Goal: Information Seeking & Learning: Understand process/instructions

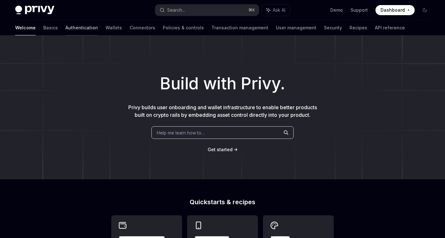
click at [65, 27] on link "Authentication" at bounding box center [81, 27] width 33 height 15
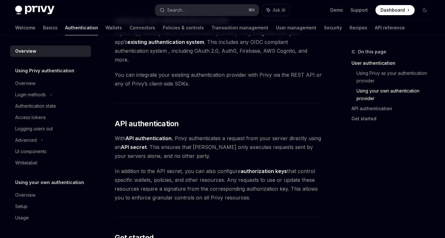
scroll to position [368, 0]
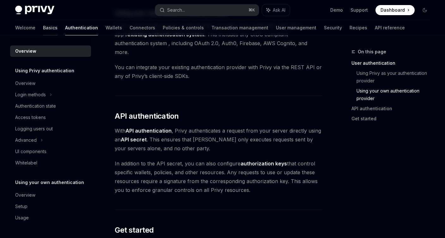
click at [43, 30] on link "Basics" at bounding box center [50, 27] width 15 height 15
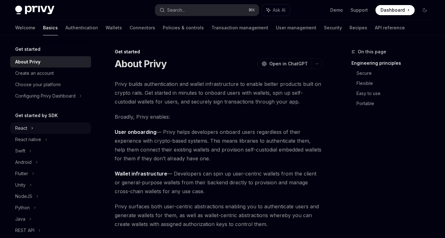
click at [36, 126] on div "React" at bounding box center [50, 128] width 81 height 11
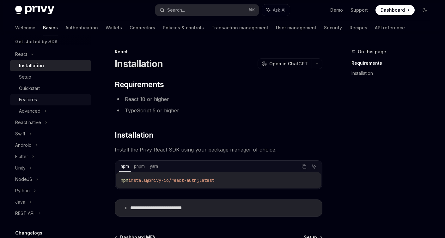
scroll to position [74, 0]
click at [28, 91] on div "Quickstart" at bounding box center [29, 88] width 21 height 8
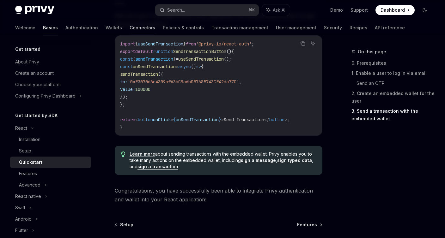
click at [129, 27] on link "Connectors" at bounding box center [142, 27] width 26 height 15
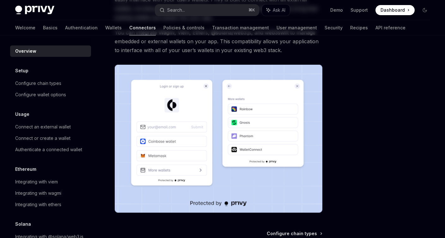
scroll to position [152, 0]
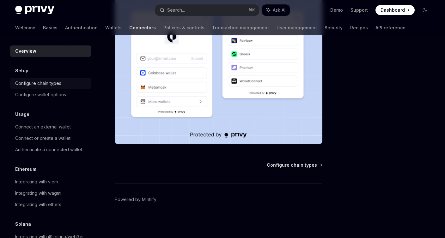
click at [26, 84] on div "Configure chain types" at bounding box center [38, 84] width 46 height 8
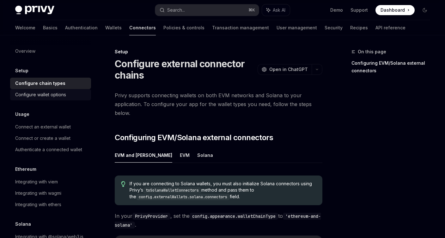
click at [32, 96] on div "Configure wallet options" at bounding box center [40, 95] width 51 height 8
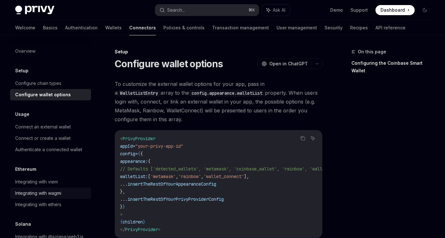
click at [68, 194] on div "Integrating with wagmi" at bounding box center [51, 194] width 72 height 8
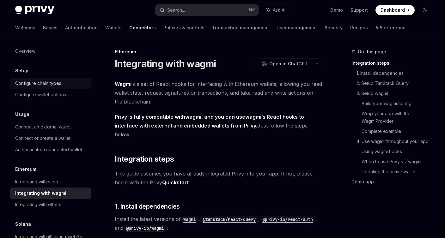
click at [38, 85] on div "Configure chain types" at bounding box center [38, 84] width 46 height 8
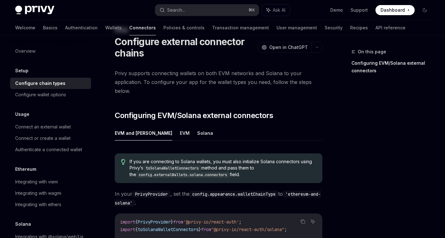
scroll to position [44, 0]
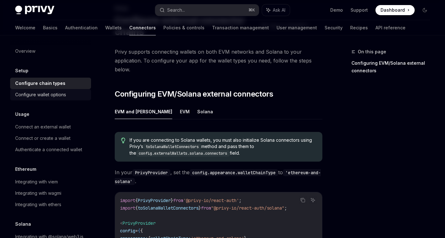
click at [66, 91] on div "Configure wallet options" at bounding box center [51, 95] width 72 height 8
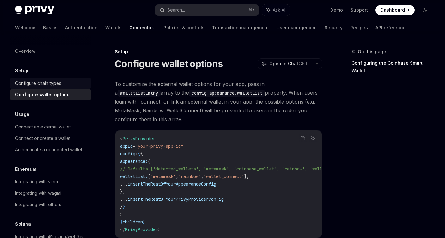
click at [44, 80] on div "Configure chain types" at bounding box center [38, 84] width 46 height 8
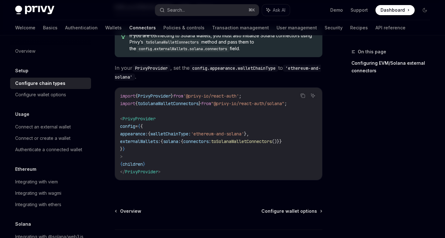
scroll to position [154, 0]
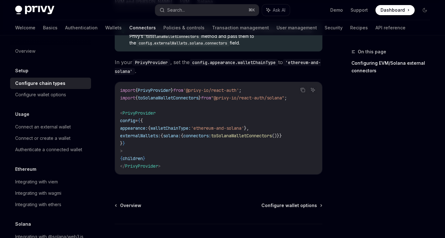
click at [27, 13] on img at bounding box center [34, 10] width 39 height 9
type textarea "*"
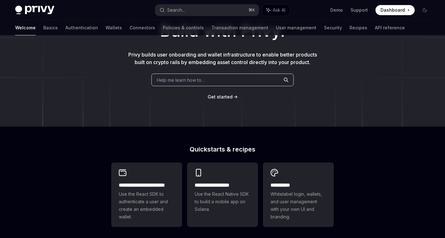
scroll to position [65, 0]
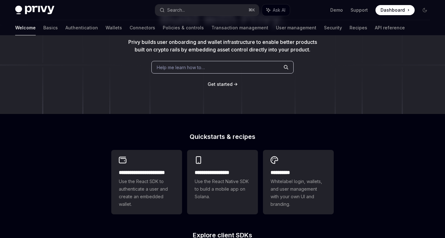
click at [224, 81] on link "Get started" at bounding box center [220, 84] width 25 height 6
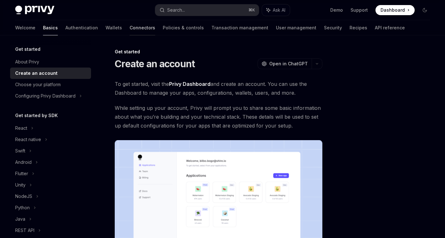
click at [129, 27] on link "Connectors" at bounding box center [142, 27] width 26 height 15
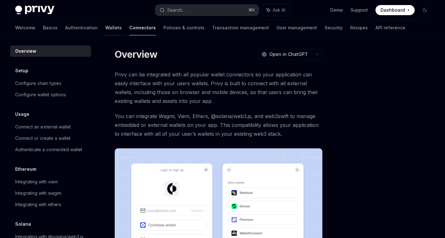
click at [105, 31] on link "Wallets" at bounding box center [113, 27] width 16 height 15
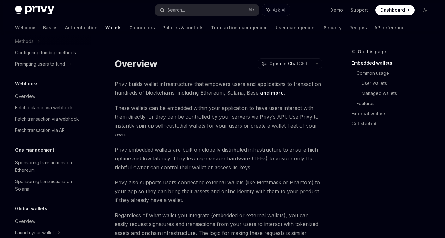
scroll to position [286, 0]
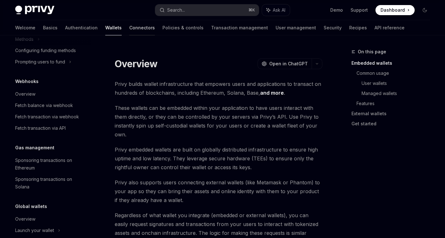
click at [129, 29] on link "Connectors" at bounding box center [142, 27] width 26 height 15
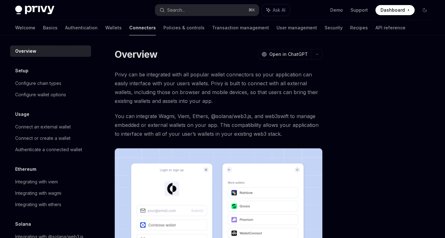
click at [14, 29] on div "Welcome Basics Authentication Wallets Connectors Policies & controls Transactio…" at bounding box center [222, 27] width 445 height 15
click at [43, 29] on link "Basics" at bounding box center [50, 27] width 15 height 15
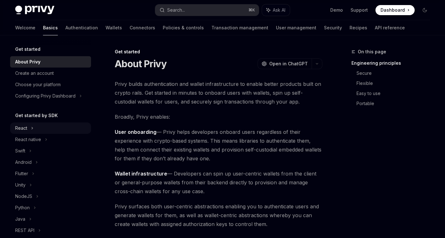
click at [27, 127] on div "React" at bounding box center [50, 128] width 81 height 11
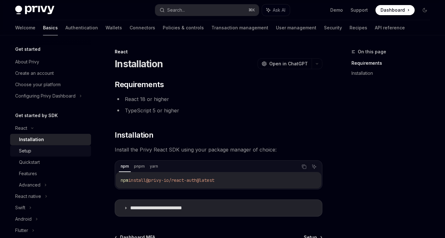
click at [46, 149] on div "Setup" at bounding box center [53, 151] width 68 height 8
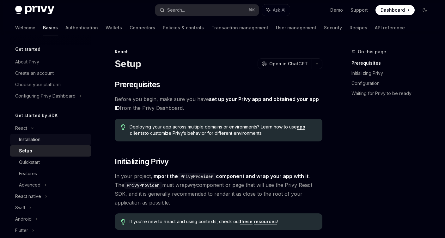
click at [31, 144] on link "Installation" at bounding box center [50, 139] width 81 height 11
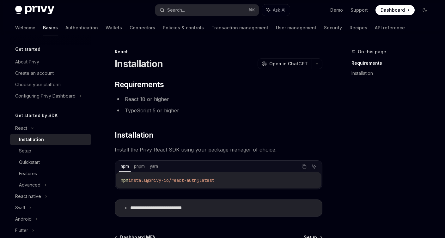
click at [31, 140] on div "Installation" at bounding box center [31, 140] width 25 height 8
drag, startPoint x: 154, startPoint y: 180, endPoint x: 249, endPoint y: 180, distance: 94.8
click at [249, 180] on code "pnpm install @privy-io/react-auth@latest" at bounding box center [219, 181] width 196 height 8
copy span "@privy-io/react-auth@latest"
click at [129, 28] on link "Connectors" at bounding box center [142, 27] width 26 height 15
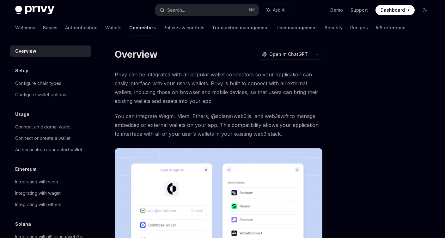
click at [165, 193] on img at bounding box center [219, 222] width 208 height 148
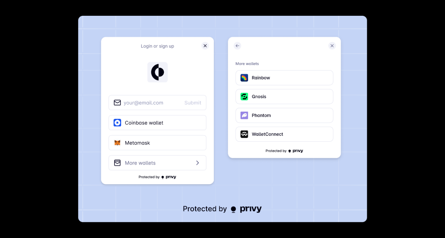
click at [165, 193] on img at bounding box center [222, 119] width 289 height 207
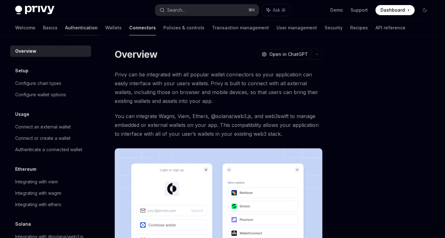
click at [65, 27] on link "Authentication" at bounding box center [81, 27] width 33 height 15
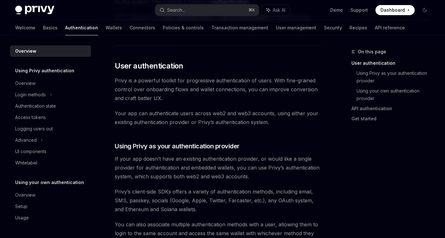
scroll to position [122, 0]
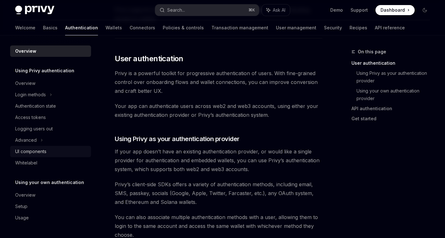
click at [29, 154] on div "UI components" at bounding box center [30, 152] width 31 height 8
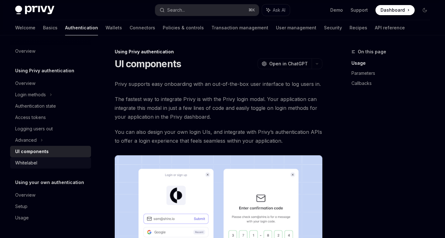
click at [26, 163] on div "Whitelabel" at bounding box center [26, 163] width 22 height 8
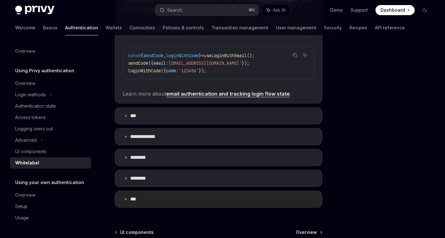
scroll to position [268, 0]
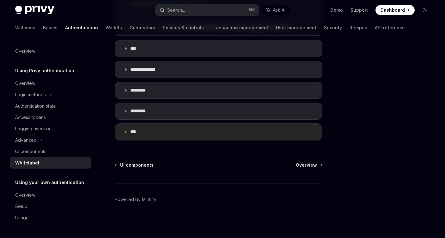
click at [141, 133] on summary "***" at bounding box center [218, 132] width 207 height 16
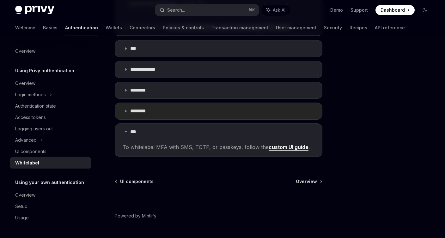
click at [146, 114] on p "********" at bounding box center [141, 111] width 22 height 6
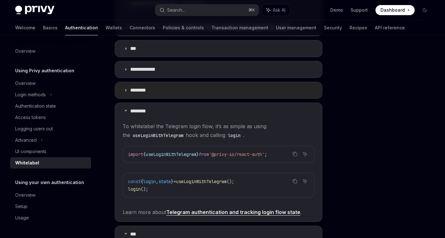
click at [144, 91] on p "********" at bounding box center [141, 90] width 23 height 6
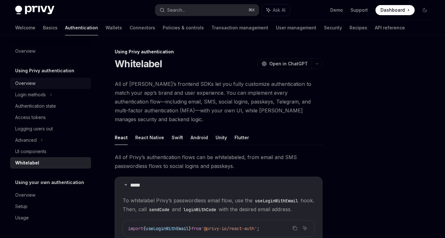
click at [31, 80] on div "Overview" at bounding box center [25, 84] width 20 height 8
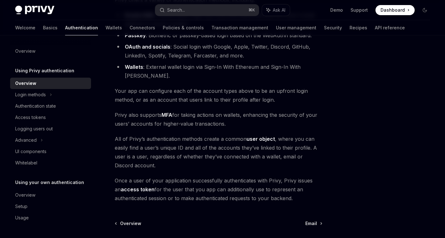
scroll to position [97, 0]
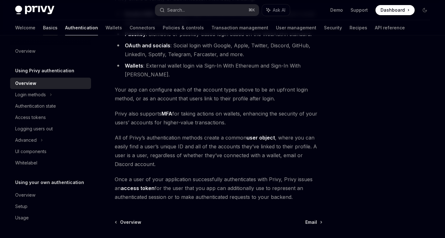
click at [43, 27] on link "Basics" at bounding box center [50, 27] width 15 height 15
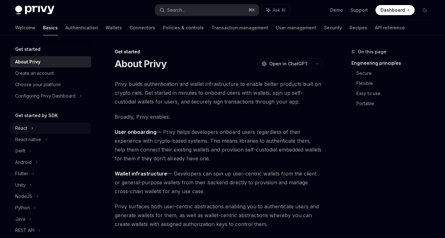
click at [47, 123] on div "React" at bounding box center [50, 128] width 81 height 11
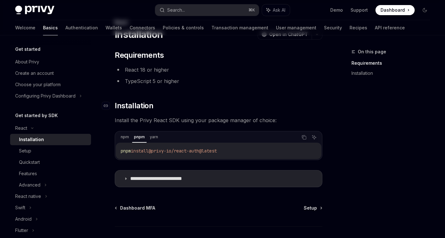
scroll to position [57, 0]
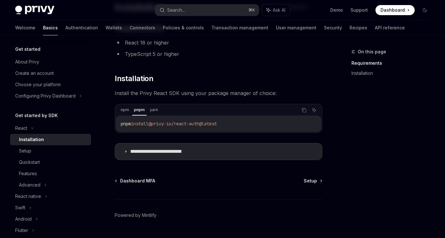
drag, startPoint x: 154, startPoint y: 125, endPoint x: 265, endPoint y: 125, distance: 110.9
click at [263, 125] on code "pnpm install @privy-io/react-auth@latest" at bounding box center [219, 124] width 196 height 8
copy span "@privy-io/react-auth@latest"
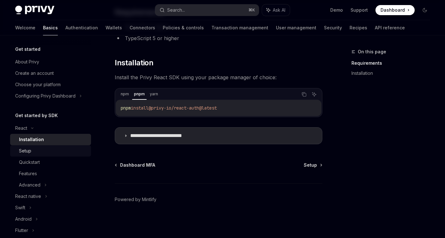
click at [65, 149] on div "Setup" at bounding box center [53, 151] width 68 height 8
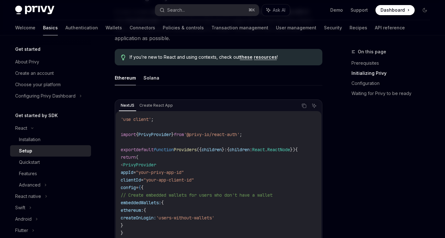
scroll to position [166, 0]
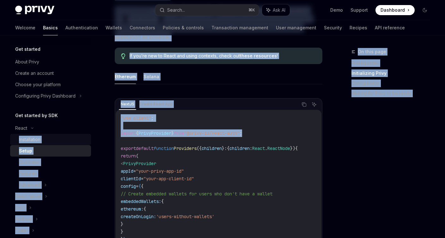
drag, startPoint x: 264, startPoint y: 134, endPoint x: 87, endPoint y: 134, distance: 177.2
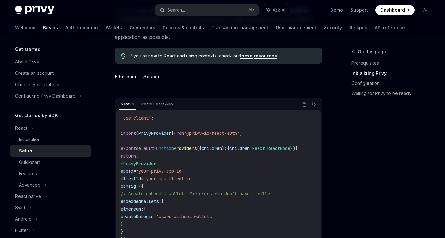
click at [171, 135] on span "PrivyProvider" at bounding box center [154, 133] width 33 height 6
click at [268, 132] on code "'use client' ; import { PrivyProvider } from '@privy-io/react-auth' ; export de…" at bounding box center [219, 197] width 196 height 167
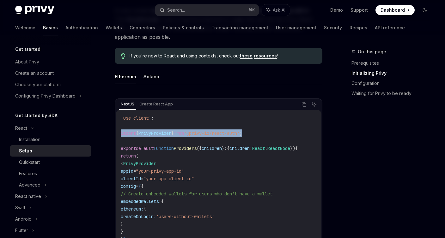
drag, startPoint x: 267, startPoint y: 133, endPoint x: 120, endPoint y: 134, distance: 147.2
click at [120, 134] on div "'use client' ; import { PrivyProvider } from '@privy-io/react-auth' ; export de…" at bounding box center [219, 198] width 206 height 176
copy span "import { PrivyProvider } from '@privy-io/react-auth' ;"
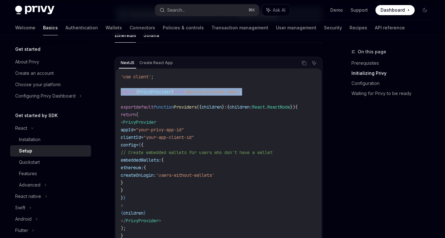
scroll to position [217, 0]
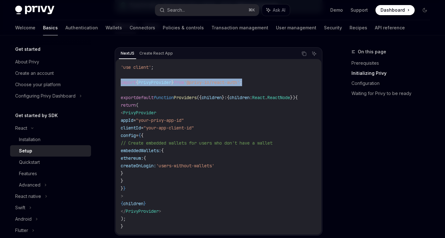
drag, startPoint x: 131, startPoint y: 113, endPoint x: 222, endPoint y: 128, distance: 92.1
click at [222, 128] on code "'use client' ; import { PrivyProvider } from '@privy-io/react-auth' ; export de…" at bounding box center [219, 146] width 196 height 167
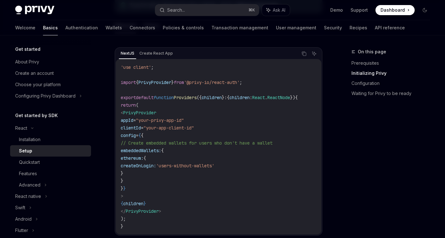
click at [239, 155] on code "'use client' ; import { PrivyProvider } from '@privy-io/react-auth' ; export de…" at bounding box center [219, 146] width 196 height 167
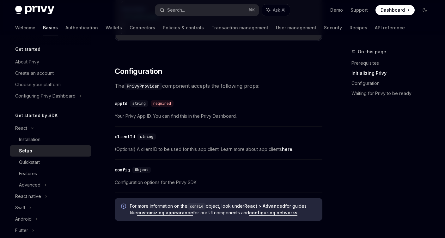
scroll to position [418, 0]
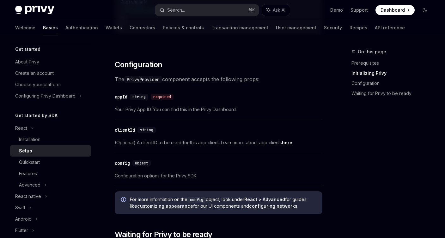
click at [289, 146] on link "here" at bounding box center [287, 143] width 10 height 6
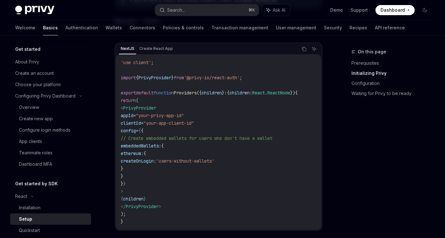
scroll to position [226, 0]
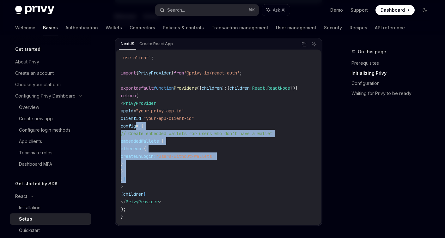
drag, startPoint x: 137, startPoint y: 126, endPoint x: 161, endPoint y: 178, distance: 57.4
click at [161, 178] on code "'use client' ; import { PrivyProvider } from '@privy-io/react-auth' ; export de…" at bounding box center [219, 137] width 196 height 167
copy code "config = { { // Create embedded wallets for users who don't have a wallet embed…"
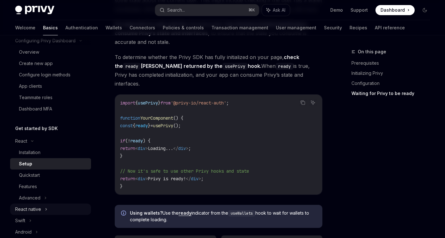
scroll to position [56, 0]
click at [50, 172] on div "Quickstart" at bounding box center [53, 175] width 68 height 8
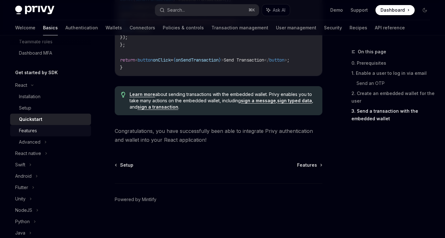
scroll to position [116, 0]
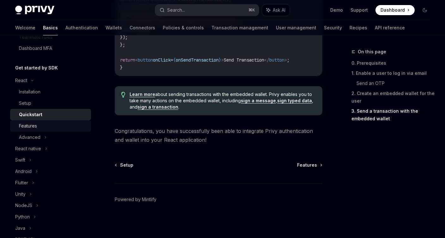
click at [39, 126] on div "Features" at bounding box center [53, 126] width 68 height 8
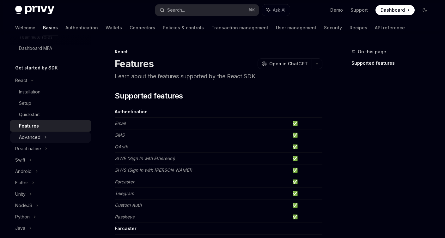
click at [39, 136] on div "Advanced" at bounding box center [29, 138] width 21 height 8
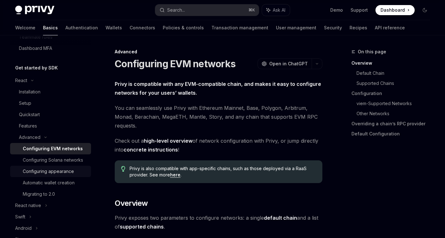
click at [69, 172] on div "Configuring appearance" at bounding box center [48, 172] width 51 height 8
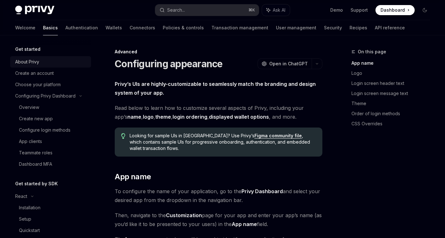
click at [40, 62] on div "About Privy" at bounding box center [51, 62] width 72 height 8
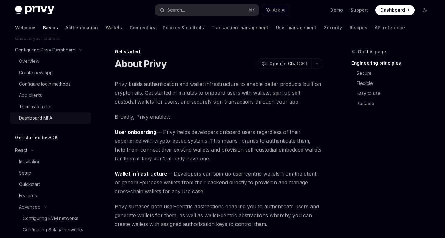
scroll to position [71, 0]
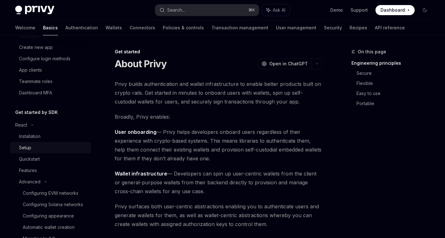
click at [45, 149] on div "Setup" at bounding box center [53, 148] width 68 height 8
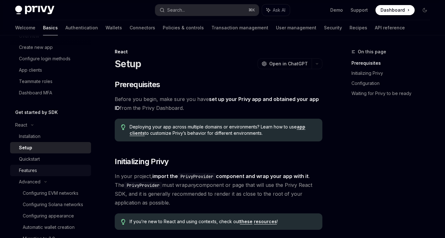
click at [45, 166] on link "Features" at bounding box center [50, 170] width 81 height 11
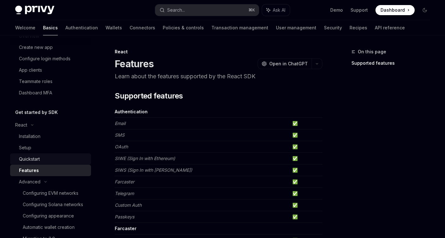
click at [44, 162] on div "Quickstart" at bounding box center [53, 159] width 68 height 8
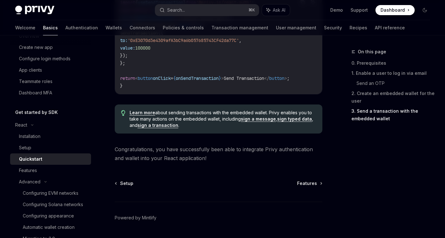
scroll to position [681, 0]
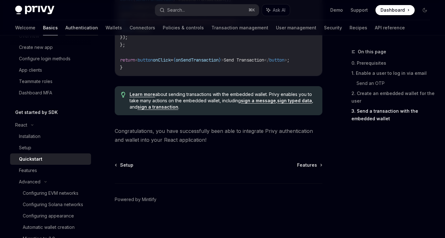
click at [65, 27] on link "Authentication" at bounding box center [81, 27] width 33 height 15
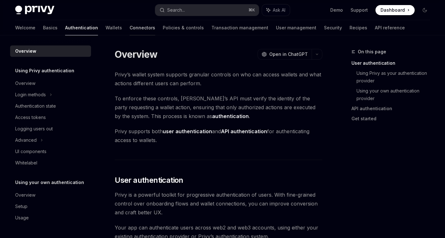
click at [129, 29] on link "Connectors" at bounding box center [142, 27] width 26 height 15
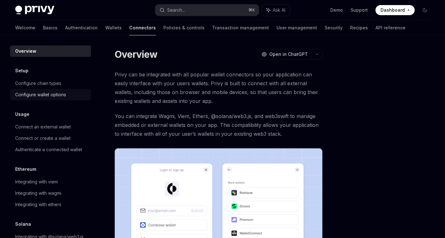
click at [46, 96] on div "Configure wallet options" at bounding box center [40, 95] width 51 height 8
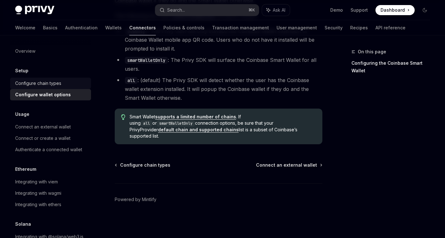
click at [40, 80] on div "Configure chain types" at bounding box center [38, 84] width 46 height 8
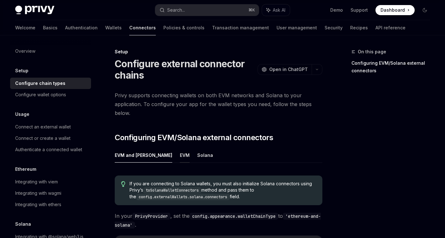
click at [180, 157] on button "EVM" at bounding box center [185, 155] width 10 height 15
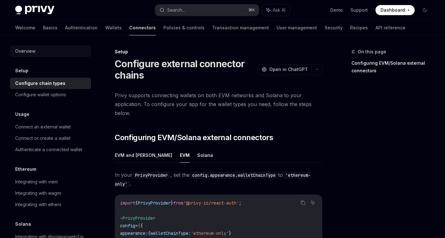
click at [26, 50] on div "Overview" at bounding box center [25, 51] width 20 height 8
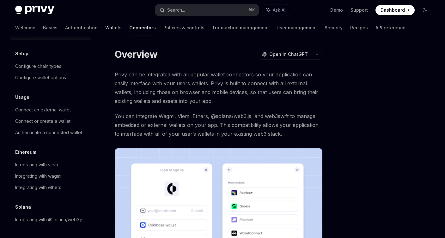
click at [105, 28] on link "Wallets" at bounding box center [113, 27] width 16 height 15
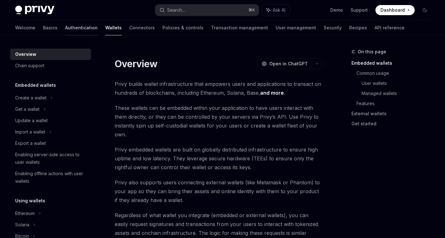
click at [65, 30] on link "Authentication" at bounding box center [81, 27] width 33 height 15
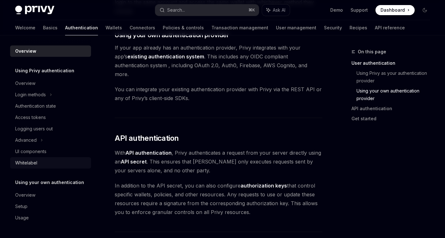
click at [22, 160] on div "Whitelabel" at bounding box center [26, 163] width 22 height 8
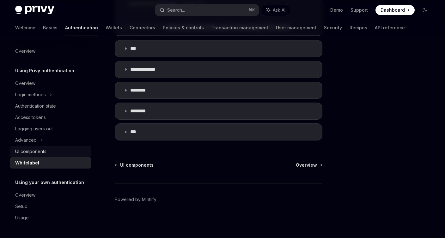
click at [55, 153] on div "UI components" at bounding box center [51, 152] width 72 height 8
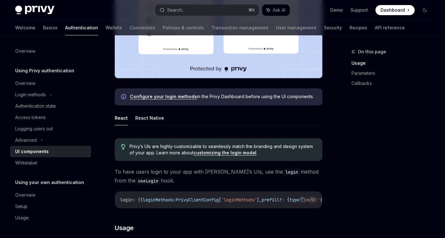
scroll to position [224, 0]
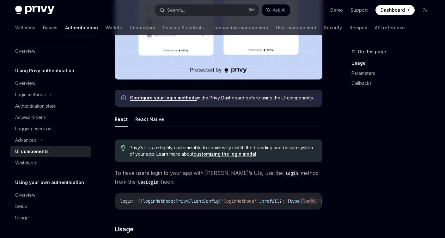
click at [228, 155] on link "customizing the login modal" at bounding box center [224, 154] width 63 height 6
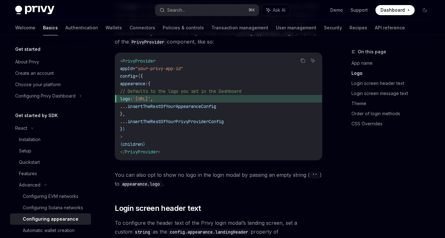
scroll to position [356, 0]
type textarea "*"
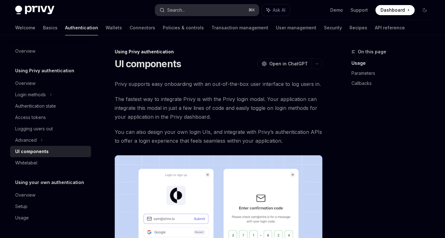
click at [187, 6] on button "Search... ⌘ K" at bounding box center [207, 9] width 104 height 11
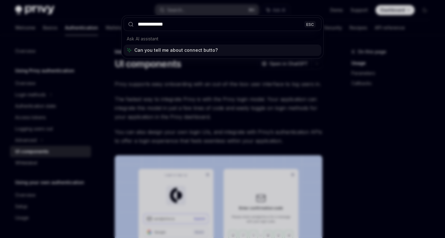
type input "**********"
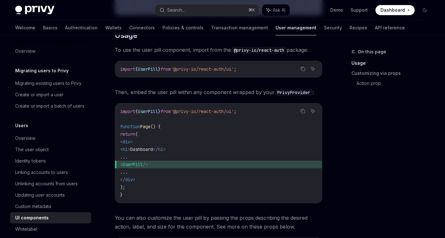
scroll to position [277, 0]
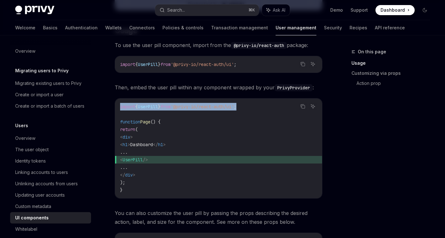
drag, startPoint x: 265, startPoint y: 107, endPoint x: 117, endPoint y: 105, distance: 148.1
click at [117, 105] on div "import { UserPill } from '@privy-io/react-auth/ui' ; function Page () { return …" at bounding box center [218, 149] width 207 height 100
copy span "import { UserPill } from '@privy-io/react-auth/ui' ;"
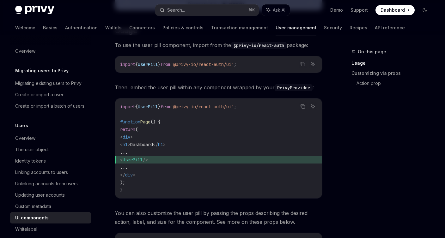
click at [263, 134] on code "import { UserPill } from '@privy-io/react-auth/ui' ; function Page () { return …" at bounding box center [218, 148] width 197 height 91
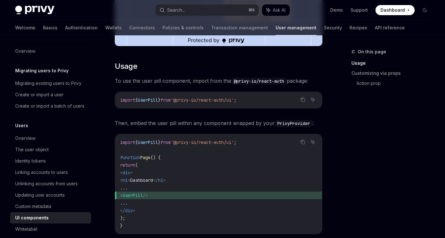
scroll to position [266, 0]
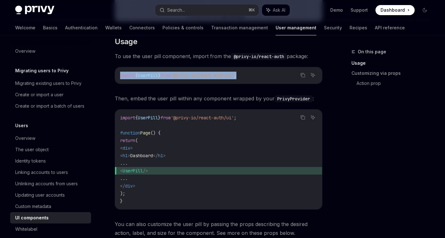
drag, startPoint x: 257, startPoint y: 72, endPoint x: 109, endPoint y: 71, distance: 148.1
copy span "import { UserPill } from '@privy-io/react-auth/ui' ;"
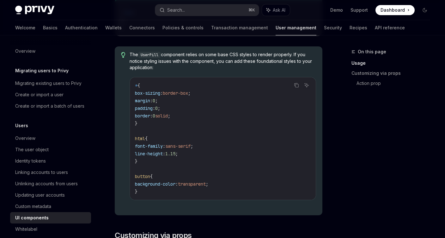
scroll to position [689, 0]
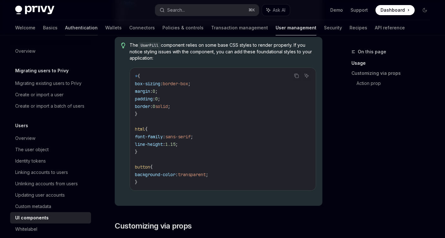
click at [65, 25] on link "Authentication" at bounding box center [81, 27] width 33 height 15
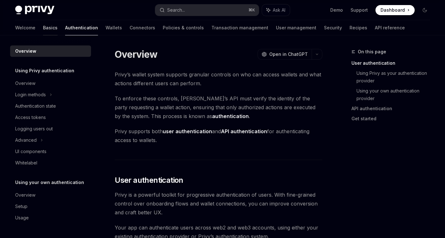
click at [43, 25] on link "Basics" at bounding box center [50, 27] width 15 height 15
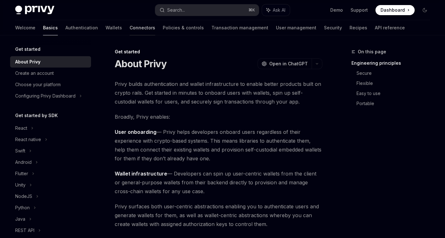
click at [129, 28] on link "Connectors" at bounding box center [142, 27] width 26 height 15
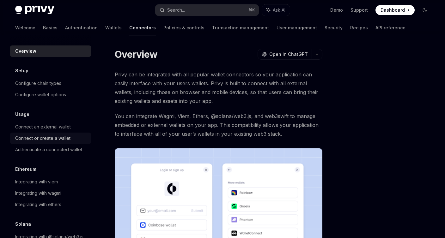
scroll to position [17, 0]
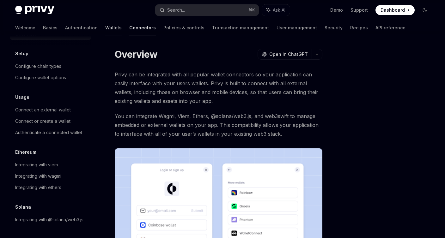
click at [105, 24] on link "Wallets" at bounding box center [113, 27] width 16 height 15
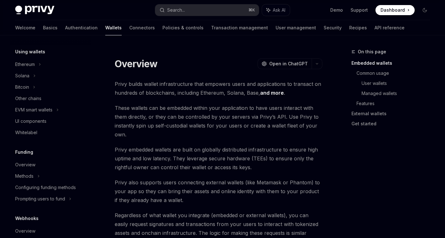
scroll to position [193, 0]
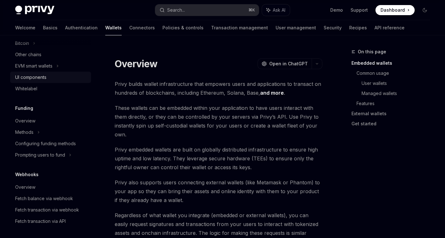
click at [36, 78] on div "UI components" at bounding box center [30, 78] width 31 height 8
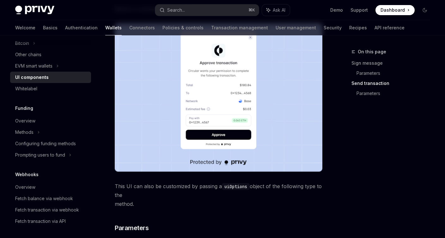
scroll to position [567, 0]
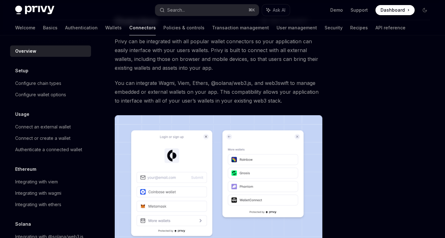
scroll to position [8, 0]
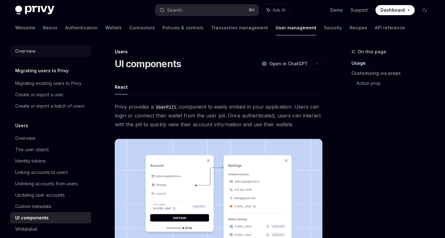
click at [30, 54] on div "Overview" at bounding box center [25, 51] width 20 height 8
type textarea "*"
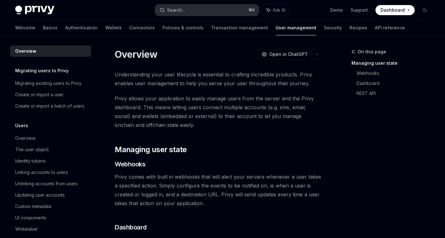
click at [221, 7] on button "Search... ⌘ K" at bounding box center [207, 9] width 104 height 11
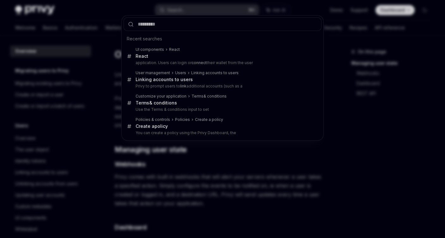
type input "**********"
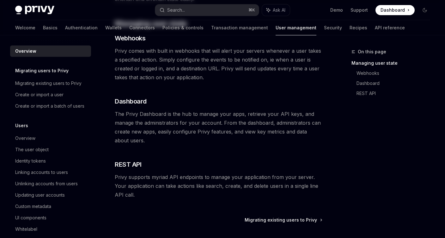
type textarea "*"
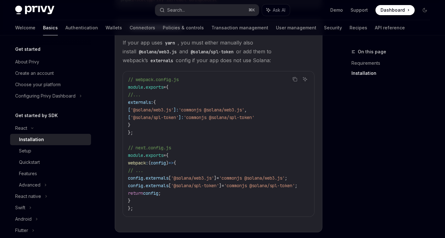
drag, startPoint x: 182, startPoint y: 195, endPoint x: 175, endPoint y: 195, distance: 7.3
click at [175, 195] on code "// webpack.config.js module . exports = { //... externals: { [ '@solana/web3.js…" at bounding box center [220, 144] width 184 height 136
click at [161, 195] on span ";" at bounding box center [159, 193] width 3 height 6
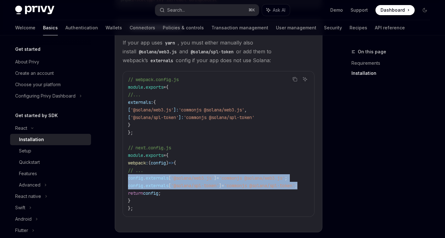
drag, startPoint x: 305, startPoint y: 186, endPoint x: 125, endPoint y: 178, distance: 179.9
click at [125, 178] on div "// webpack.config.js module . exports = { //... externals: { [ '@solana/web3.js…" at bounding box center [218, 143] width 191 height 145
copy code "config . externals [ '@solana/web3.js' ] = 'commonjs @solana/web3.js' ; config …"
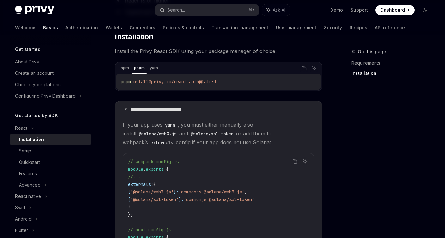
scroll to position [99, 0]
drag, startPoint x: 222, startPoint y: 133, endPoint x: 234, endPoint y: 142, distance: 15.6
click at [234, 142] on span "If your app uses yarn , you must either manually also install @solana/web3.js a…" at bounding box center [219, 133] width 192 height 27
copy span "webpack’s externals config if your app does not use Solana:"
click at [240, 122] on span "If your app uses yarn , you must either manually also install @solana/web3.js a…" at bounding box center [219, 133] width 192 height 27
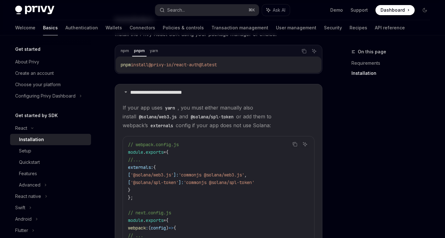
scroll to position [114, 0]
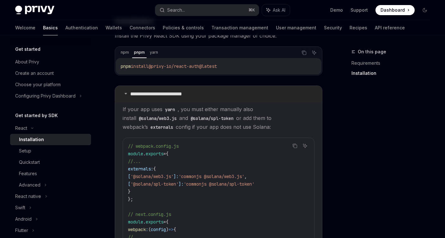
click at [124, 93] on icon at bounding box center [126, 94] width 4 height 4
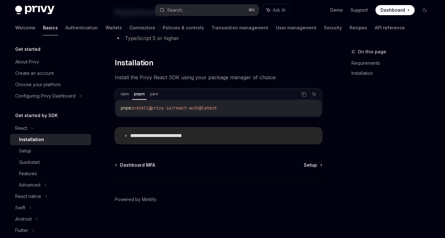
click at [124, 135] on icon at bounding box center [126, 136] width 4 height 4
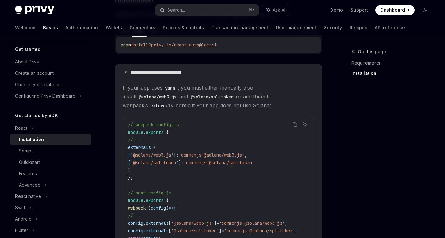
scroll to position [131, 0]
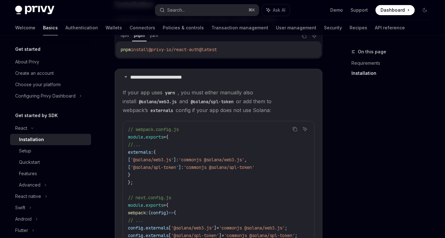
click at [388, 160] on div "On this page Requirements Installation" at bounding box center [387, 143] width 96 height 190
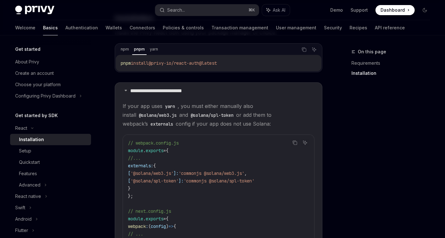
scroll to position [116, 0]
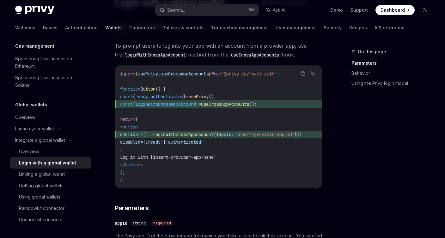
scroll to position [61, 0]
click at [386, 82] on link "Using the Privy login modal" at bounding box center [392, 83] width 83 height 10
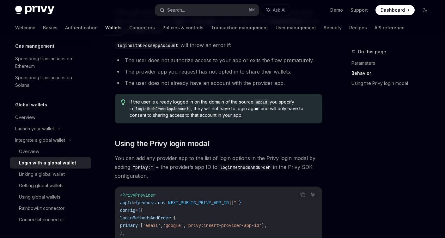
scroll to position [343, 0]
